Goal: Task Accomplishment & Management: Complete application form

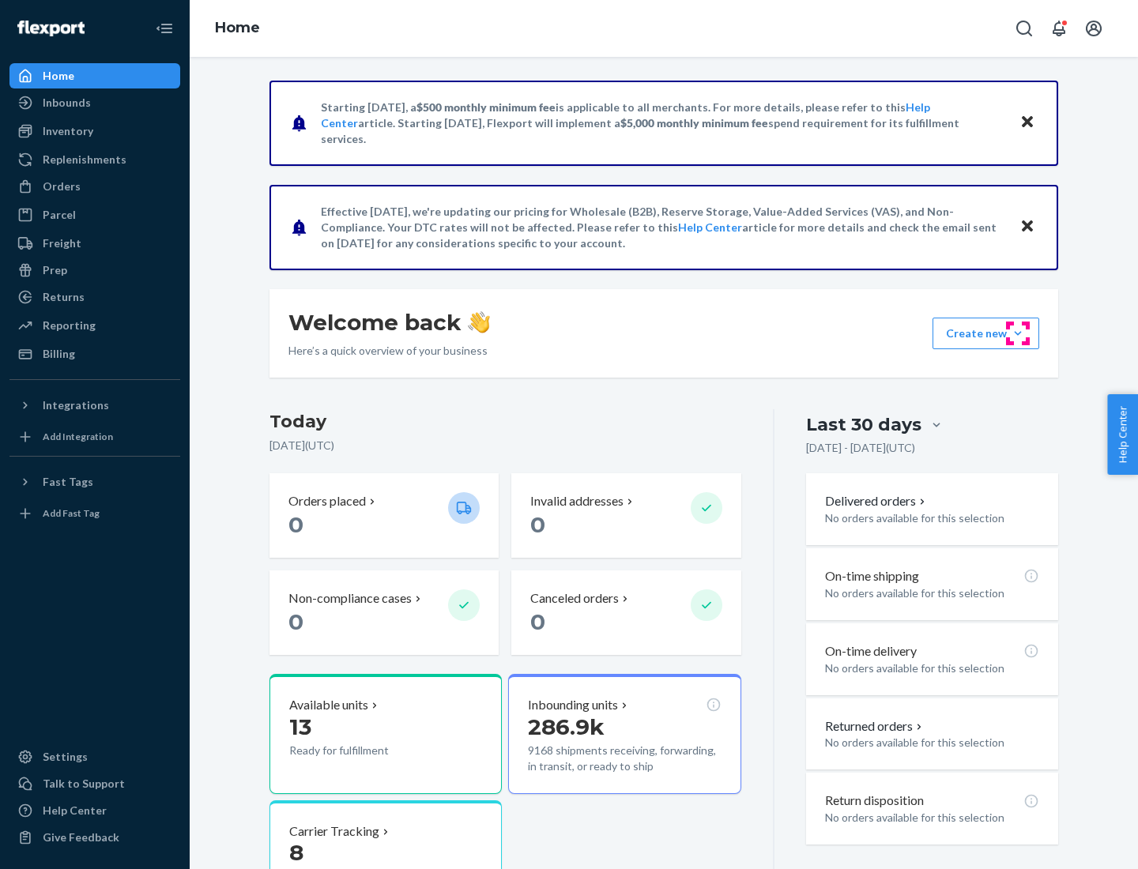
click at [1018, 333] on button "Create new Create new inbound Create new order Create new product" at bounding box center [985, 334] width 107 height 32
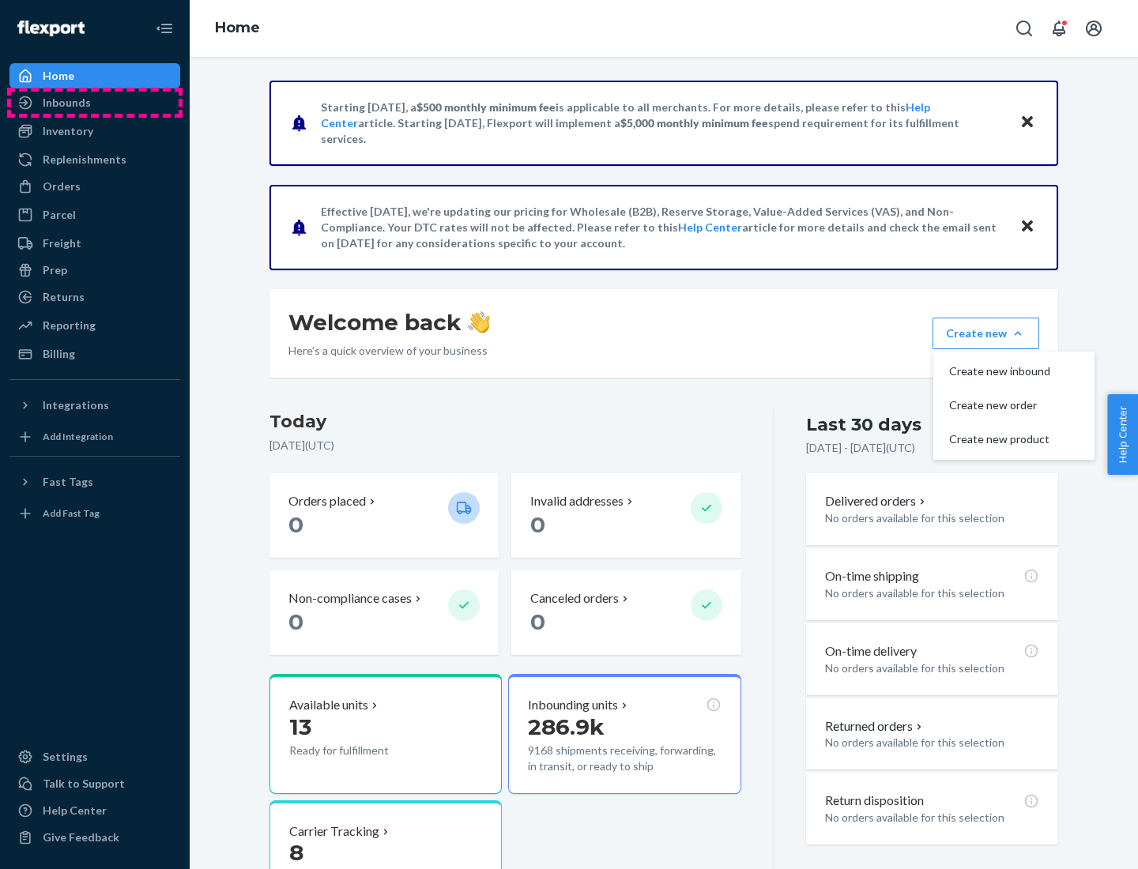
click at [95, 103] on div "Inbounds" at bounding box center [94, 103] width 167 height 22
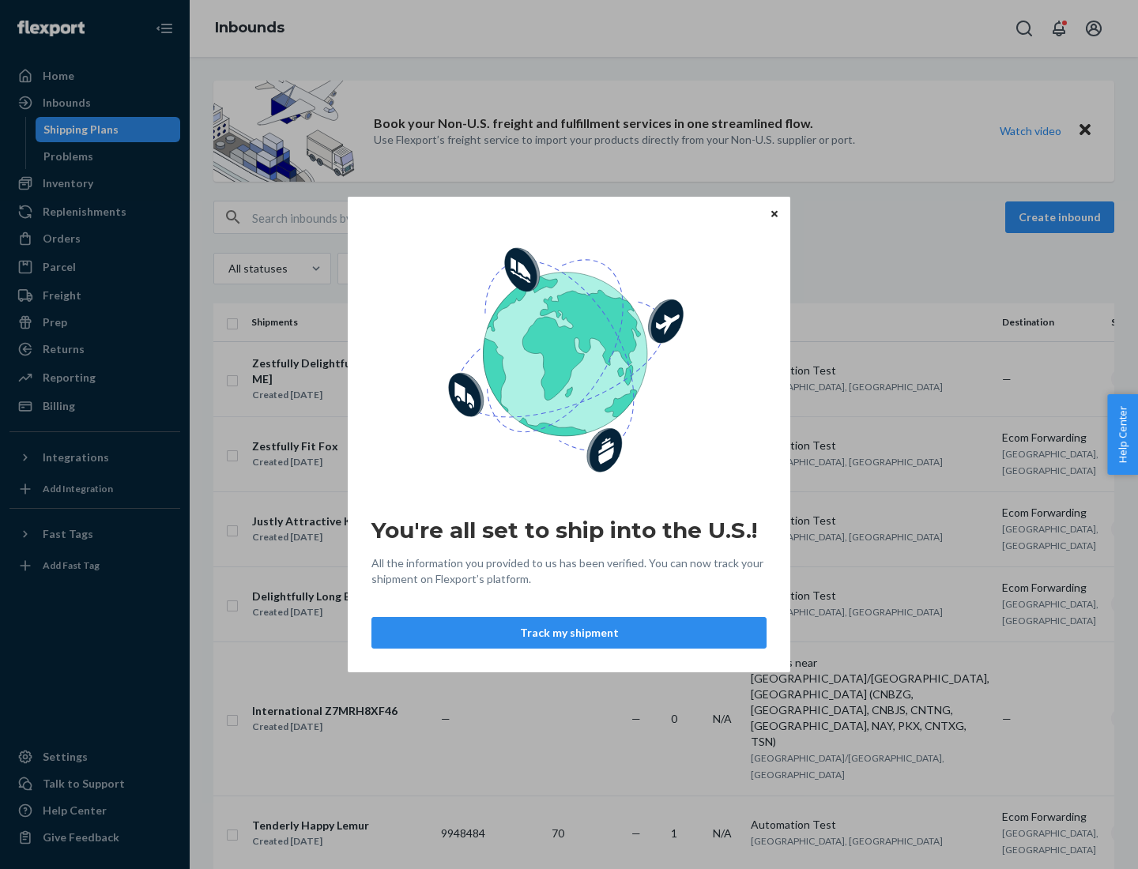
click at [569, 633] on button "Track my shipment" at bounding box center [568, 633] width 395 height 32
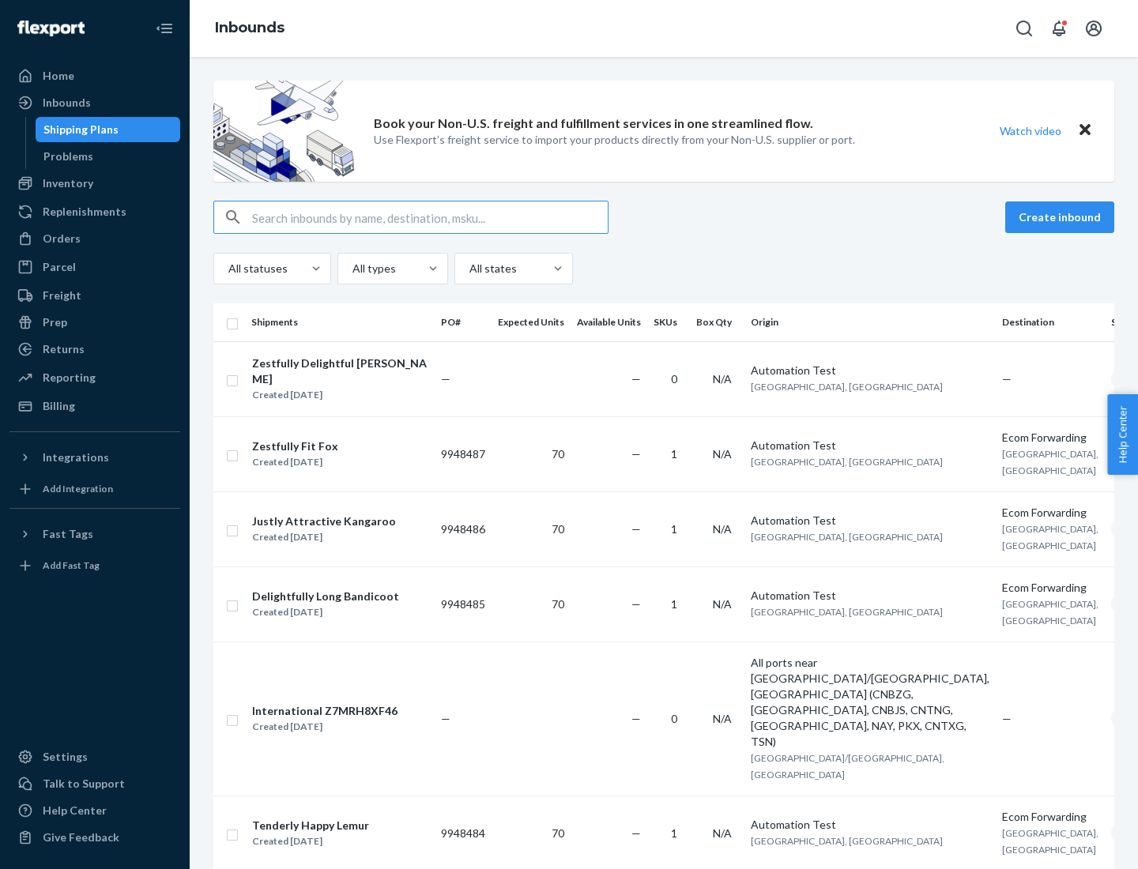
click at [1062, 217] on button "Create inbound" at bounding box center [1059, 217] width 109 height 32
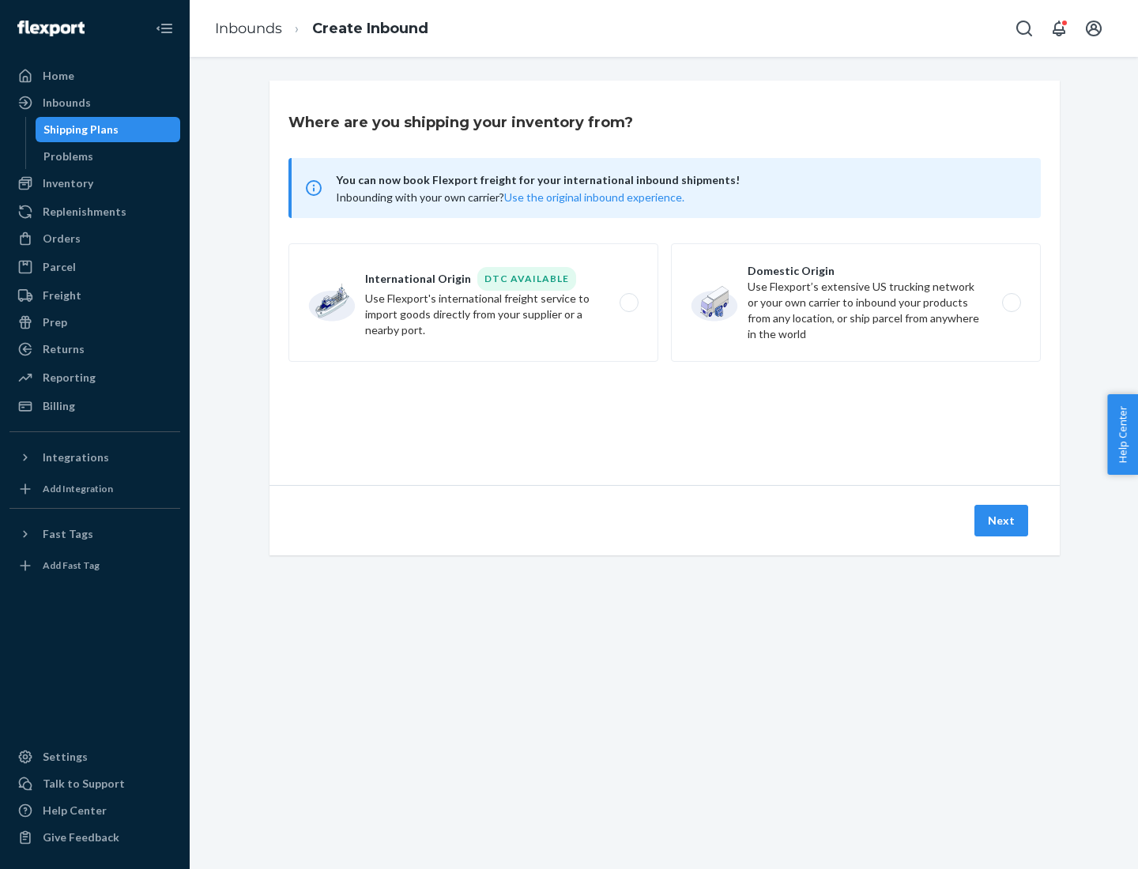
click at [473, 303] on label "International Origin DTC Available Use Flexport's international freight service…" at bounding box center [473, 302] width 370 height 119
click at [628, 303] on input "International Origin DTC Available Use Flexport's international freight service…" at bounding box center [633, 303] width 10 height 10
radio input "true"
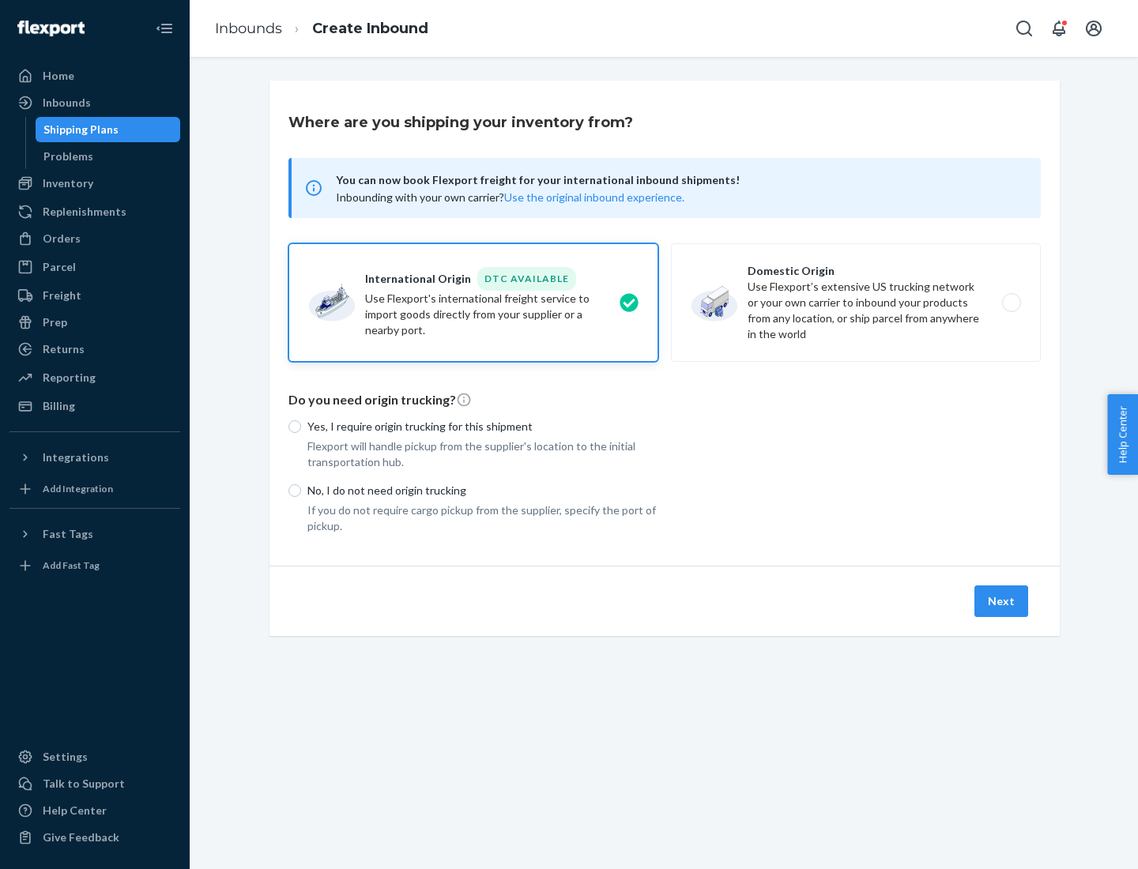
click at [483, 490] on p "No, I do not need origin trucking" at bounding box center [482, 491] width 351 height 16
click at [301, 490] on input "No, I do not need origin trucking" at bounding box center [294, 490] width 13 height 13
radio input "true"
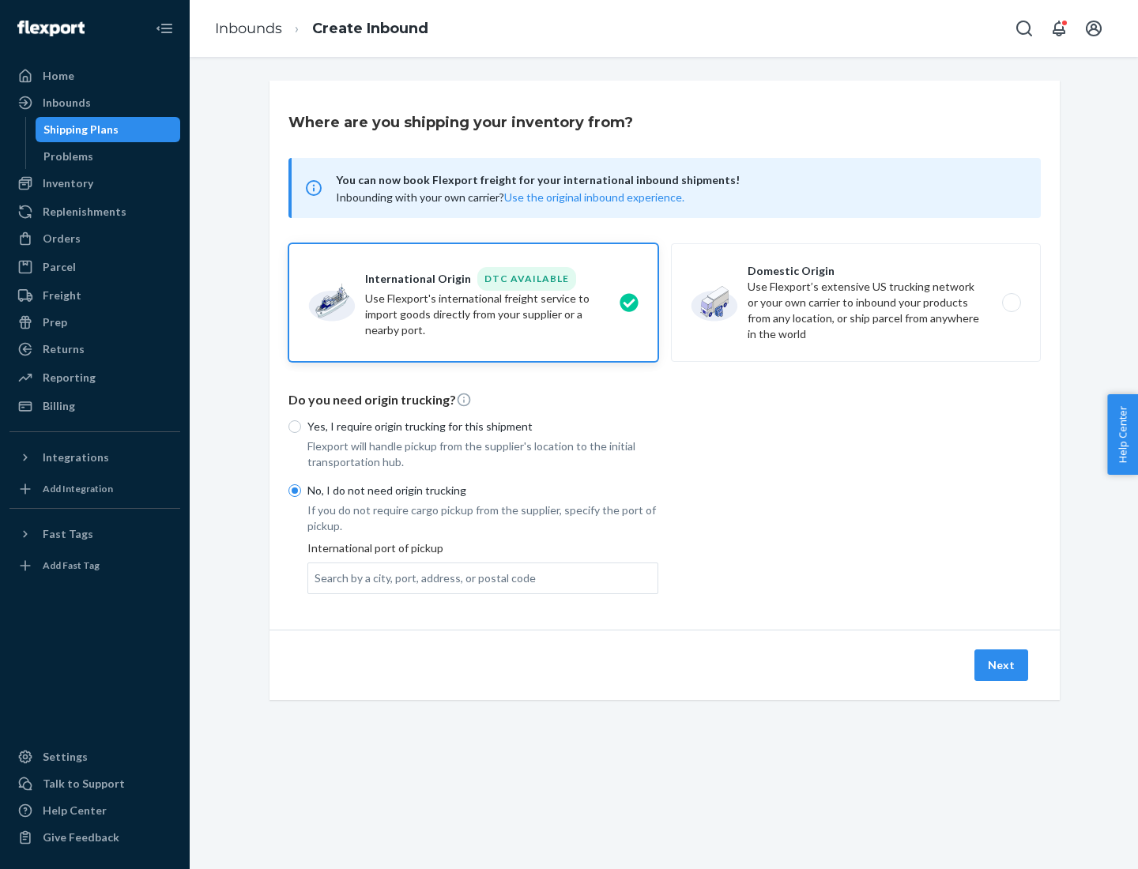
click at [421, 578] on div "Search by a city, port, address, or postal code" at bounding box center [424, 578] width 221 height 16
click at [316, 578] on input "Search by a city, port, address, or postal code" at bounding box center [315, 578] width 2 height 16
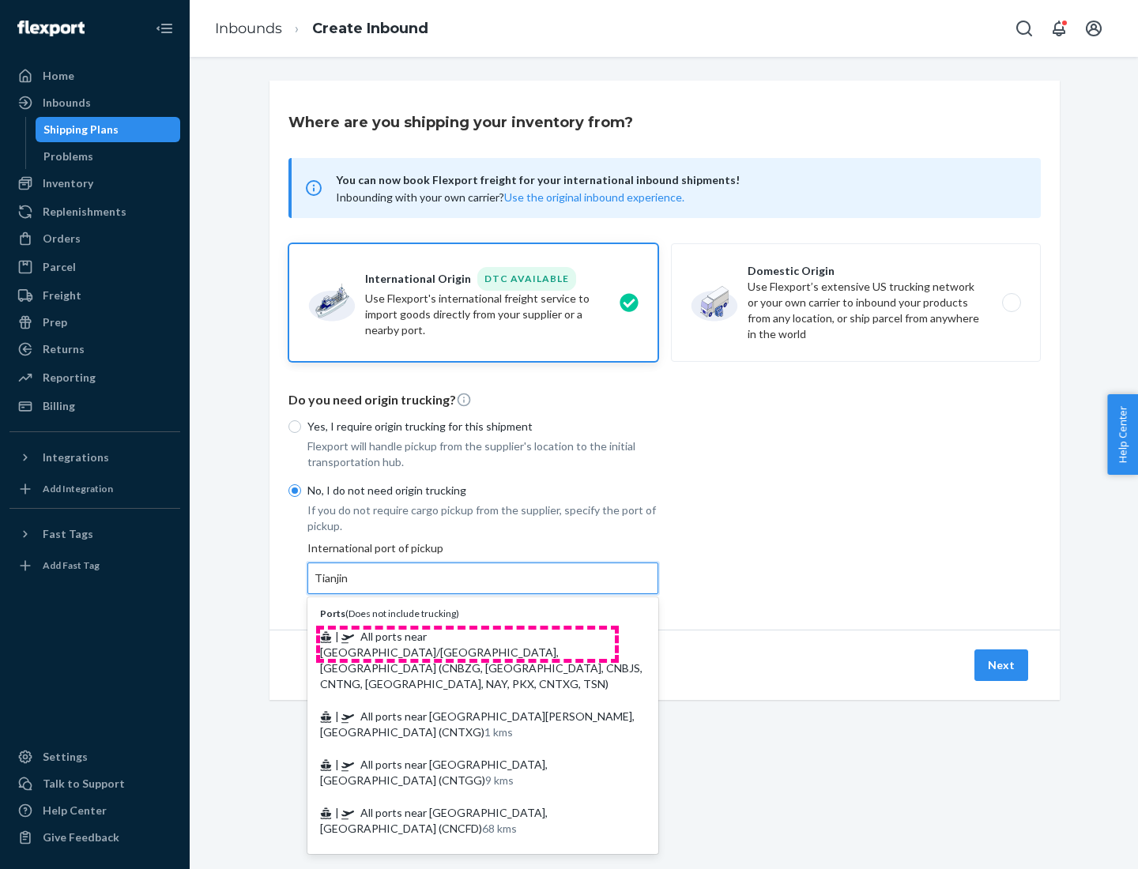
click at [467, 636] on span "| All ports near [GEOGRAPHIC_DATA]/[GEOGRAPHIC_DATA], [GEOGRAPHIC_DATA] (CNBZG,…" at bounding box center [481, 660] width 322 height 61
click at [349, 586] on input "Tianjin" at bounding box center [331, 578] width 35 height 16
type input "All ports near [GEOGRAPHIC_DATA]/[GEOGRAPHIC_DATA], [GEOGRAPHIC_DATA] (CNBZG, […"
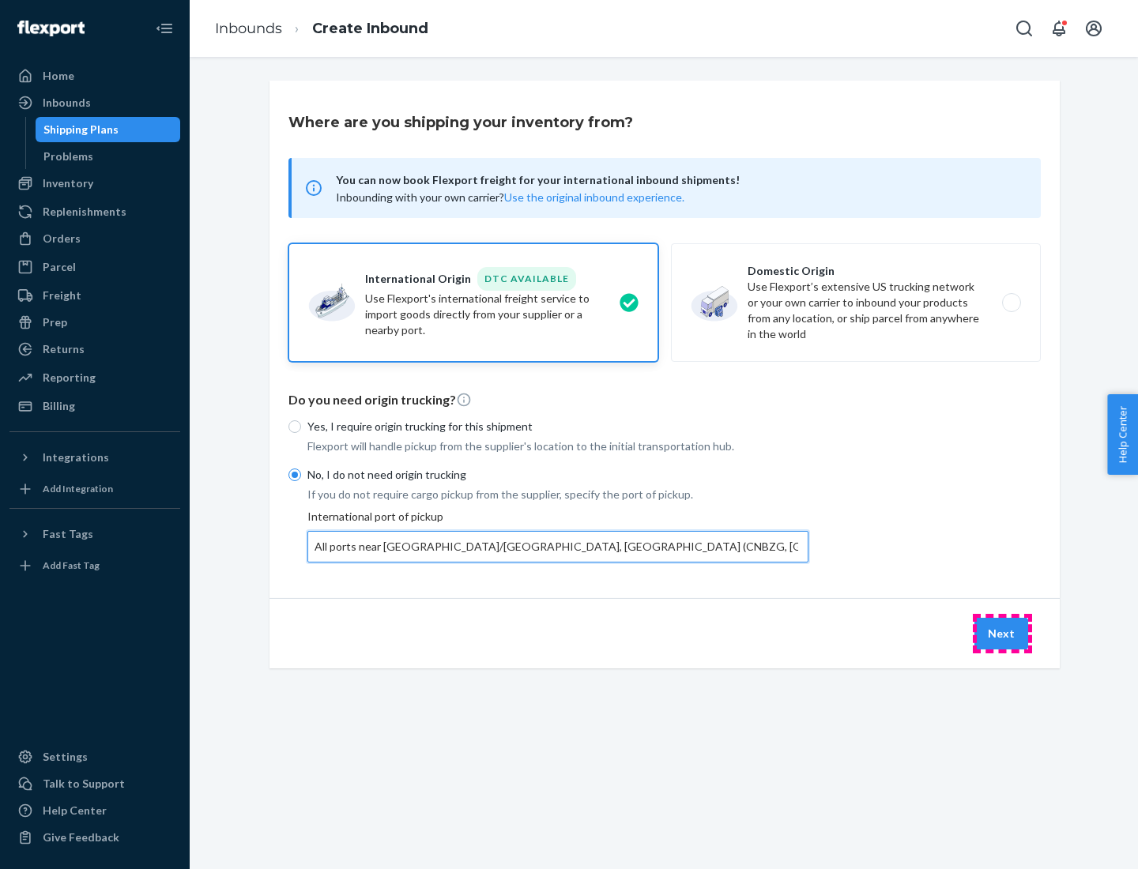
click at [1002, 633] on button "Next" at bounding box center [1001, 634] width 54 height 32
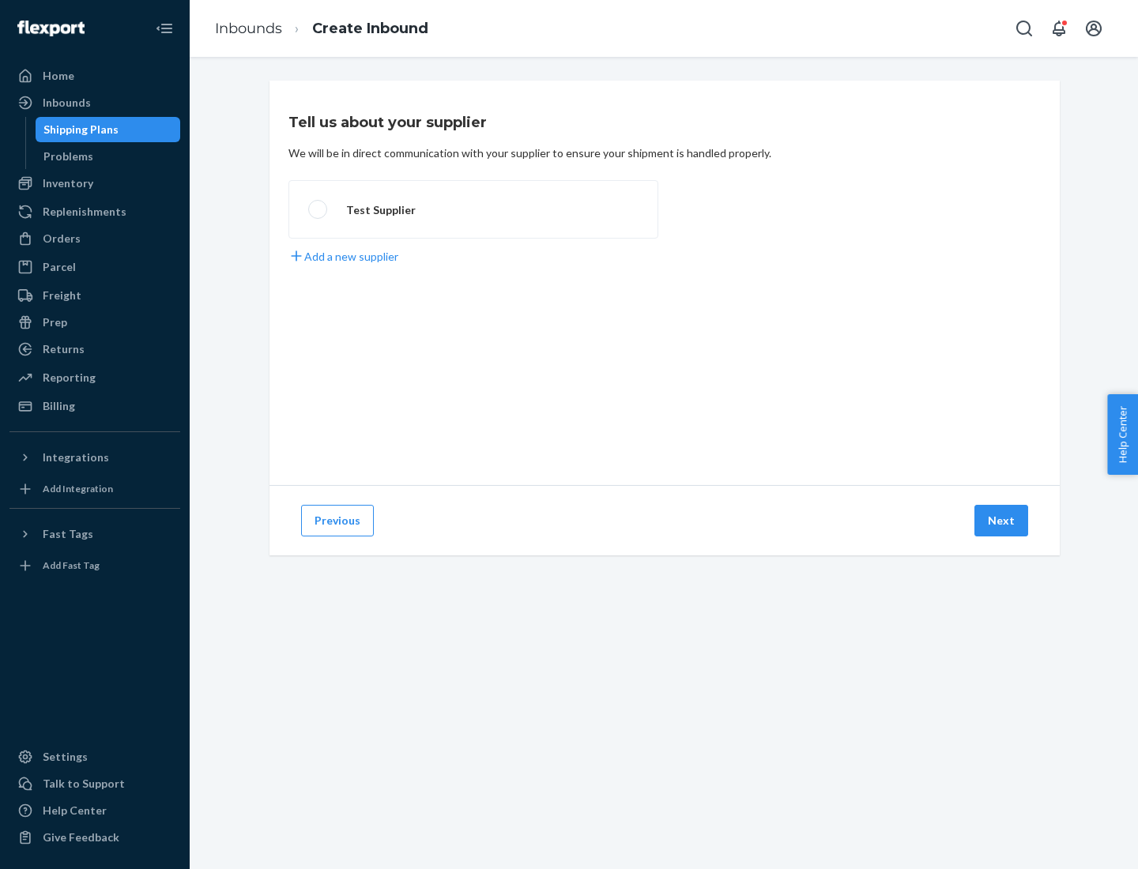
click at [473, 209] on label "Test Supplier" at bounding box center [473, 209] width 370 height 58
click at [318, 209] on input "Test Supplier" at bounding box center [313, 210] width 10 height 10
radio input "true"
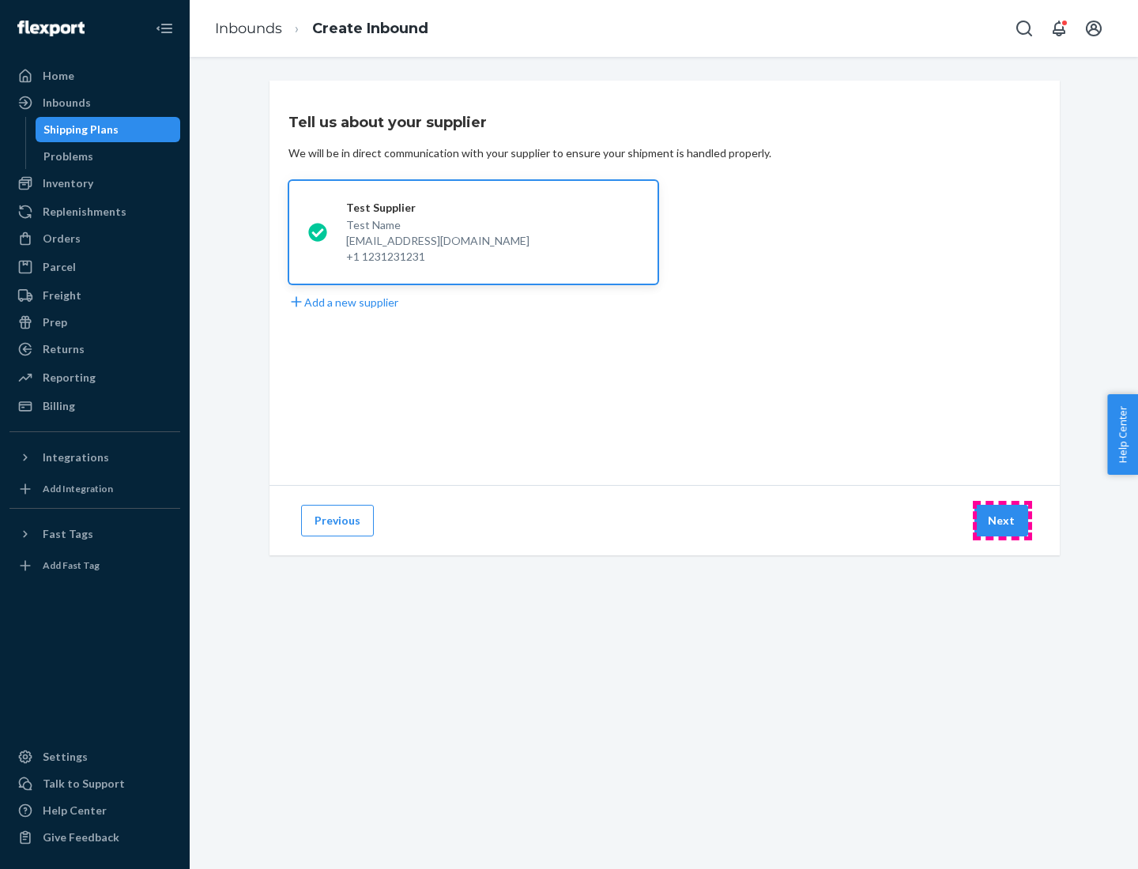
click at [1002, 521] on button "Next" at bounding box center [1001, 521] width 54 height 32
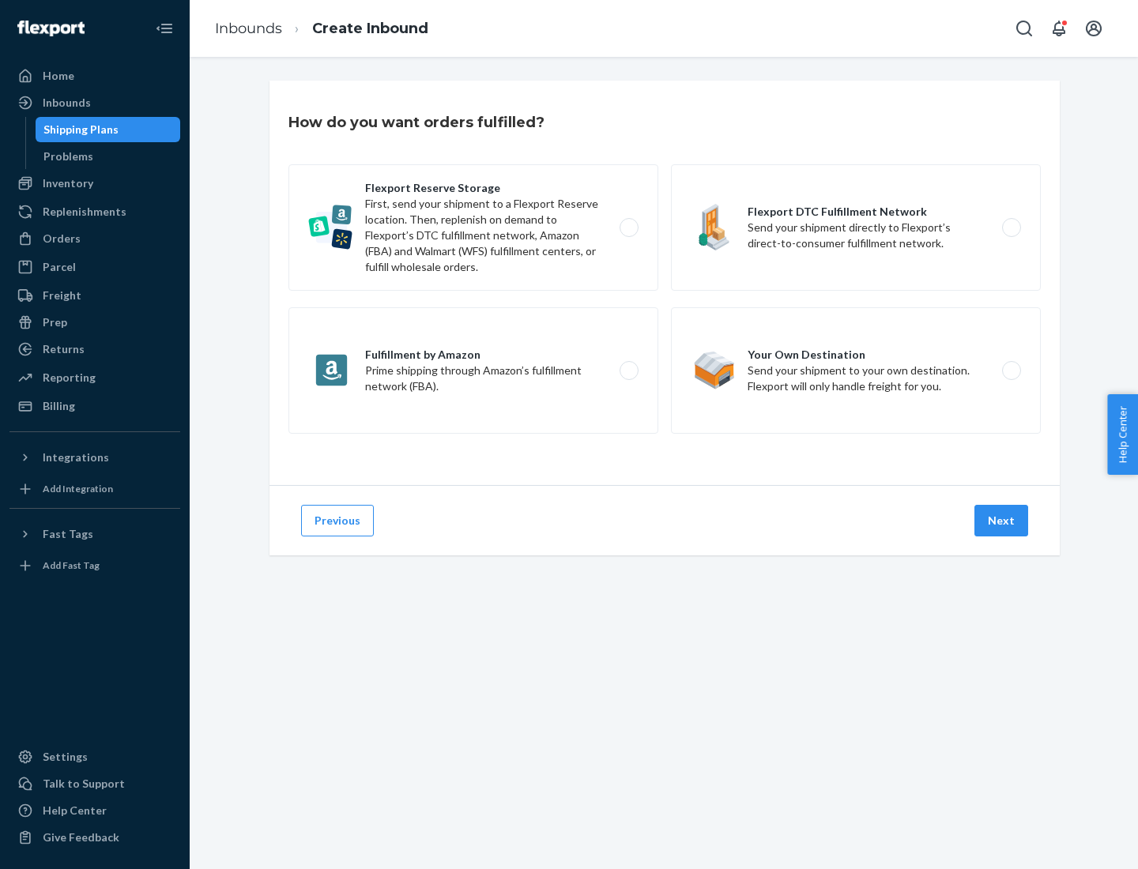
click at [664, 283] on div "Flexport Reserve Storage First, send your shipment to a Flexport Reserve locati…" at bounding box center [664, 300] width 752 height 273
click at [856, 228] on label "Flexport DTC Fulfillment Network Send your shipment directly to Flexport’s dire…" at bounding box center [856, 227] width 370 height 126
click at [1010, 228] on input "Flexport DTC Fulfillment Network Send your shipment directly to Flexport’s dire…" at bounding box center [1015, 228] width 10 height 10
radio input "true"
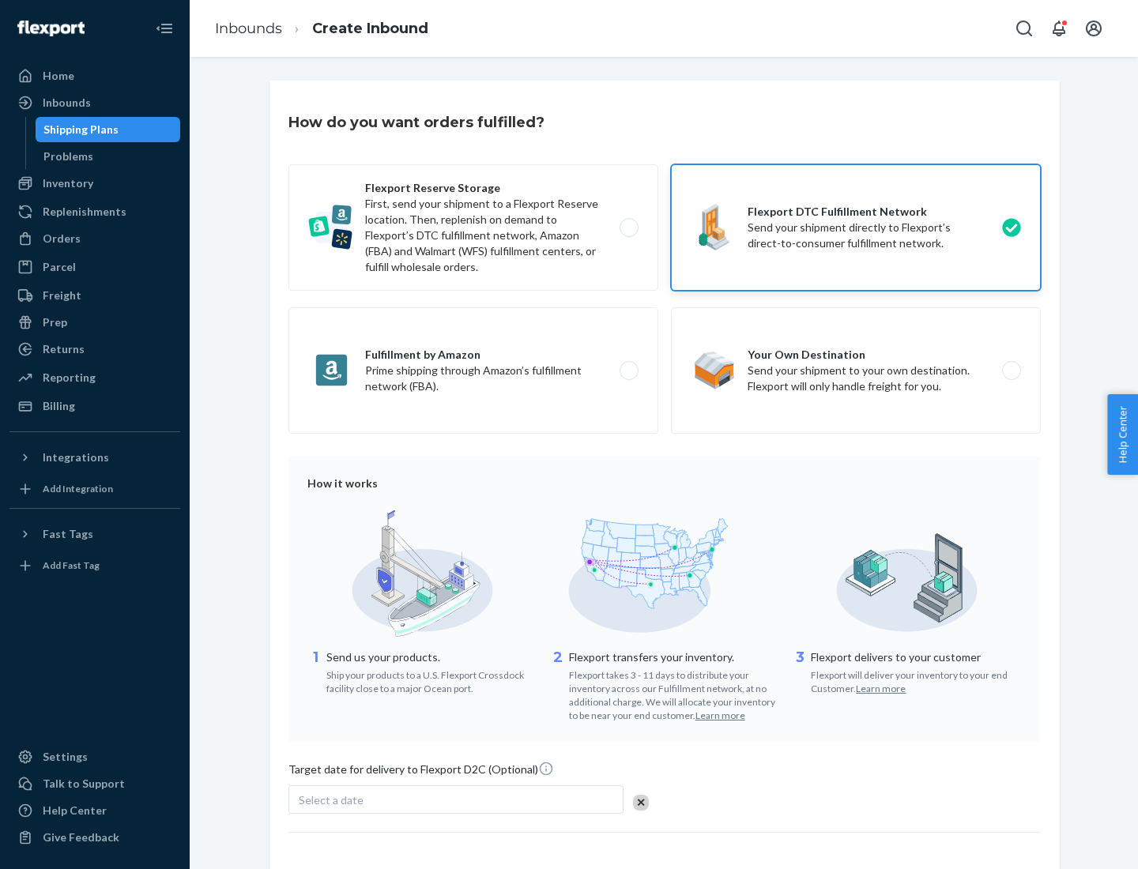
scroll to position [116, 0]
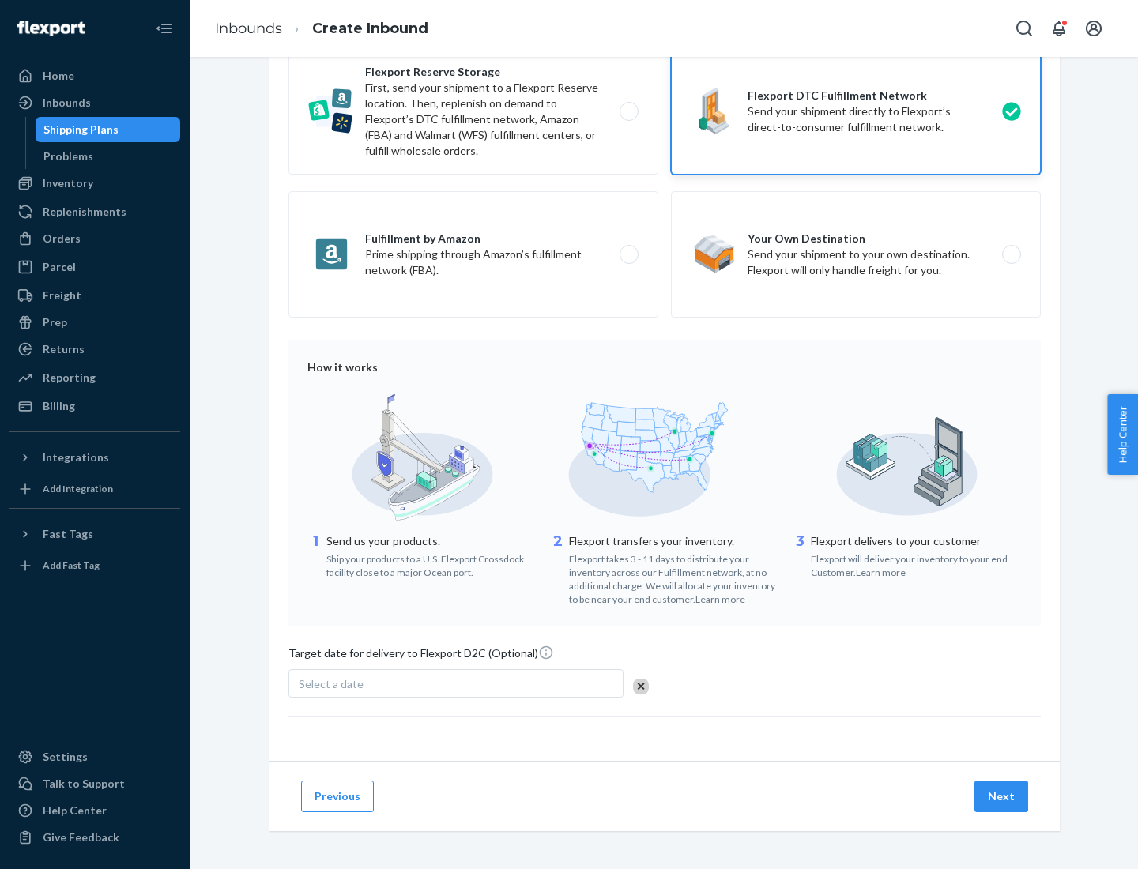
click at [1002, 796] on button "Next" at bounding box center [1001, 797] width 54 height 32
